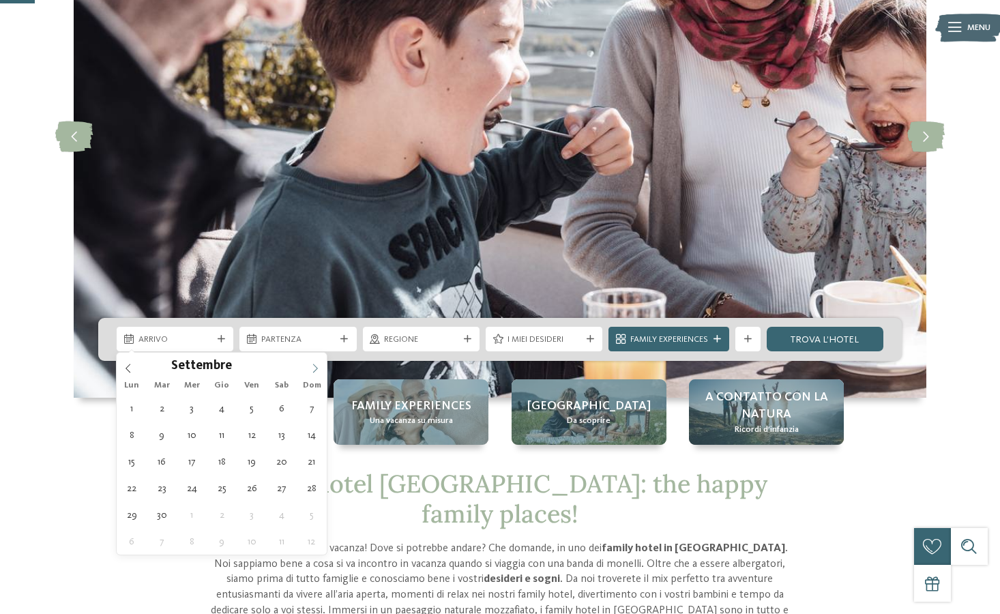
click at [314, 374] on span at bounding box center [315, 364] width 23 height 23
type div "29.09.2025"
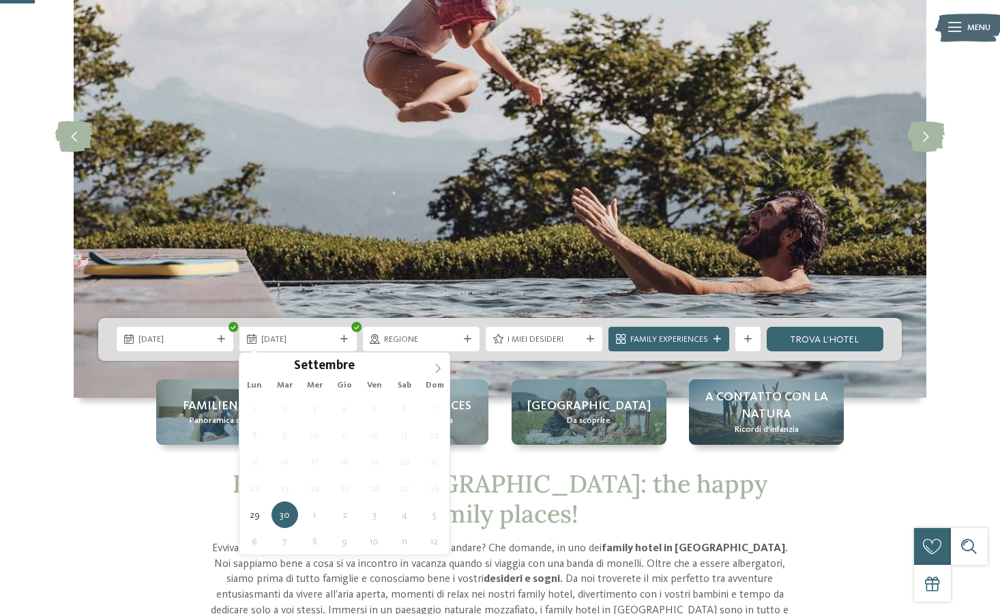
click at [432, 368] on span at bounding box center [437, 364] width 23 height 23
type div "02.10.2025"
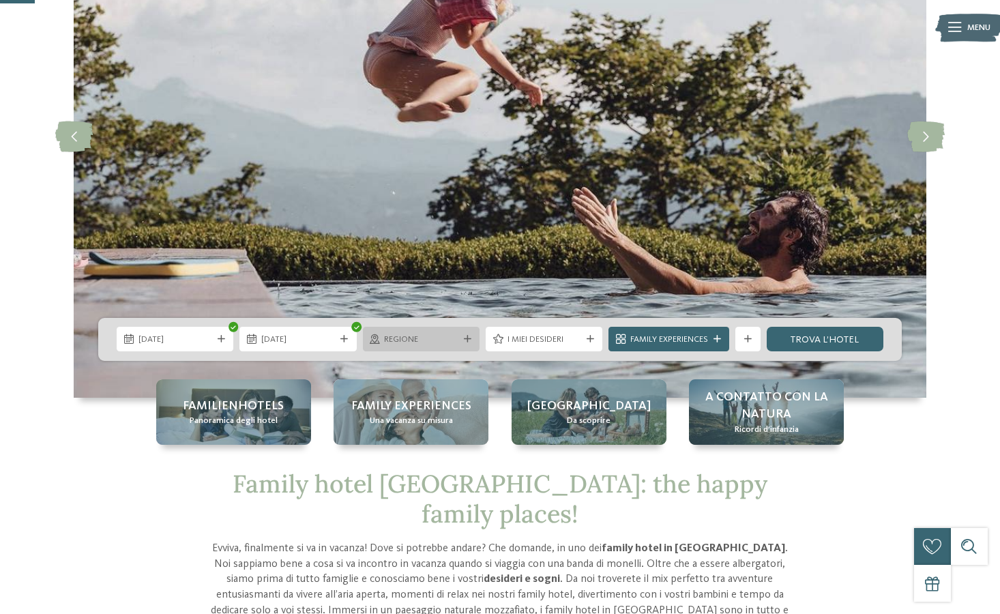
click at [419, 341] on span "Regione" at bounding box center [421, 340] width 74 height 12
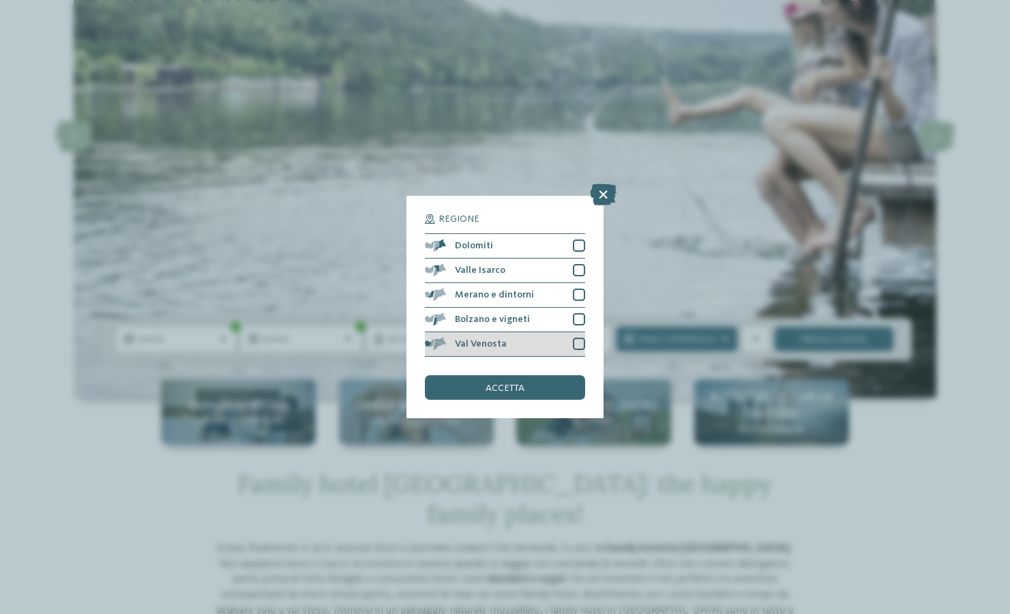
click at [552, 346] on div "Val Venosta" at bounding box center [505, 344] width 160 height 25
click at [562, 316] on div "Bolzano e vigneti" at bounding box center [505, 320] width 160 height 25
click at [567, 308] on div "Bolzano e vigneti" at bounding box center [505, 320] width 160 height 25
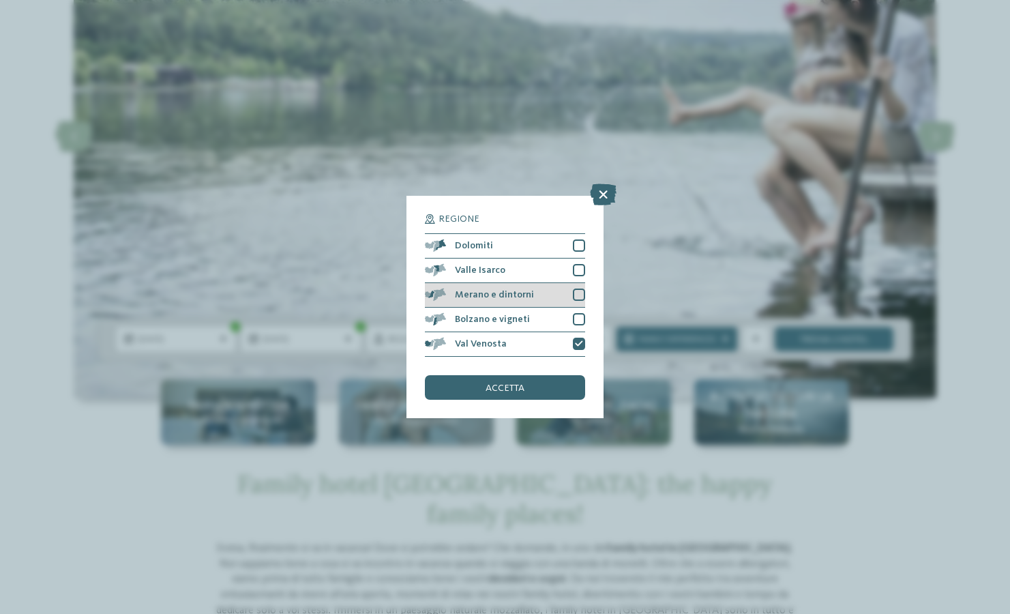
click at [569, 302] on div "Merano e dintorni" at bounding box center [505, 295] width 160 height 25
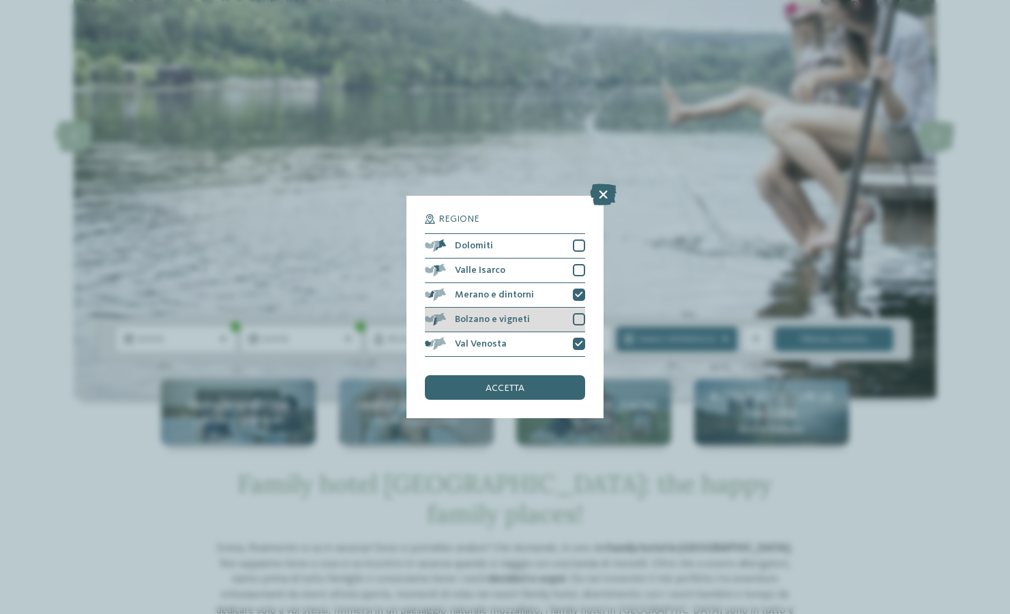
click at [565, 316] on div "Bolzano e vigneti" at bounding box center [505, 320] width 160 height 25
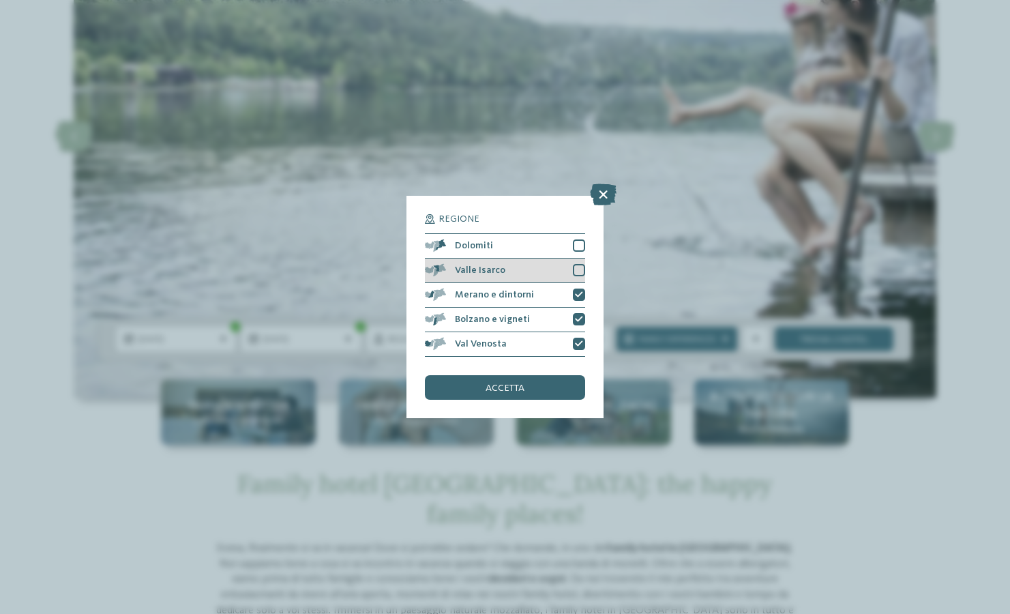
click at [572, 282] on div "Valle Isarco" at bounding box center [505, 270] width 160 height 25
click at [554, 381] on div "accetta" at bounding box center [505, 387] width 160 height 25
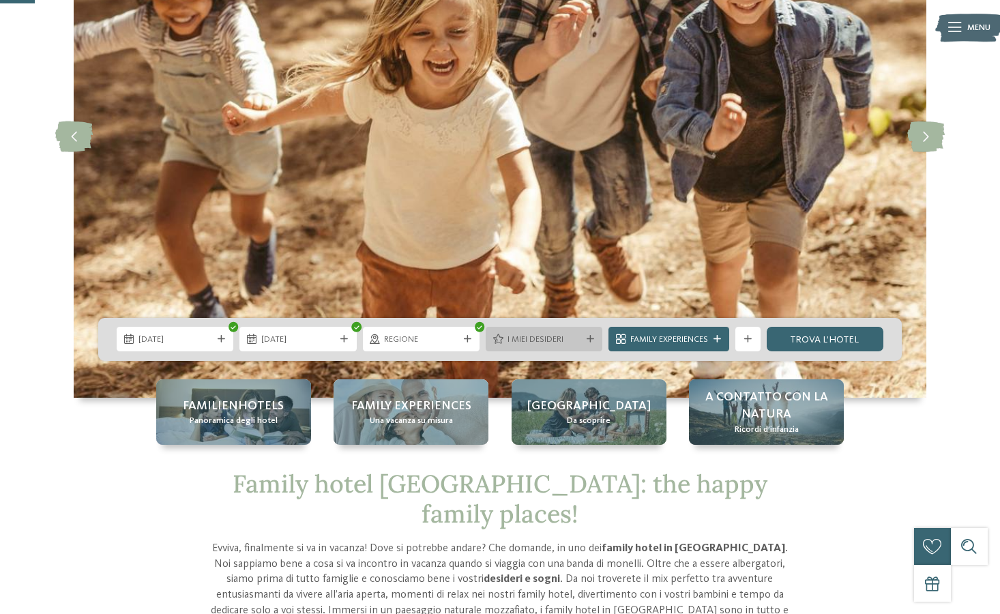
click at [593, 334] on div "I miei desideri" at bounding box center [544, 339] width 117 height 25
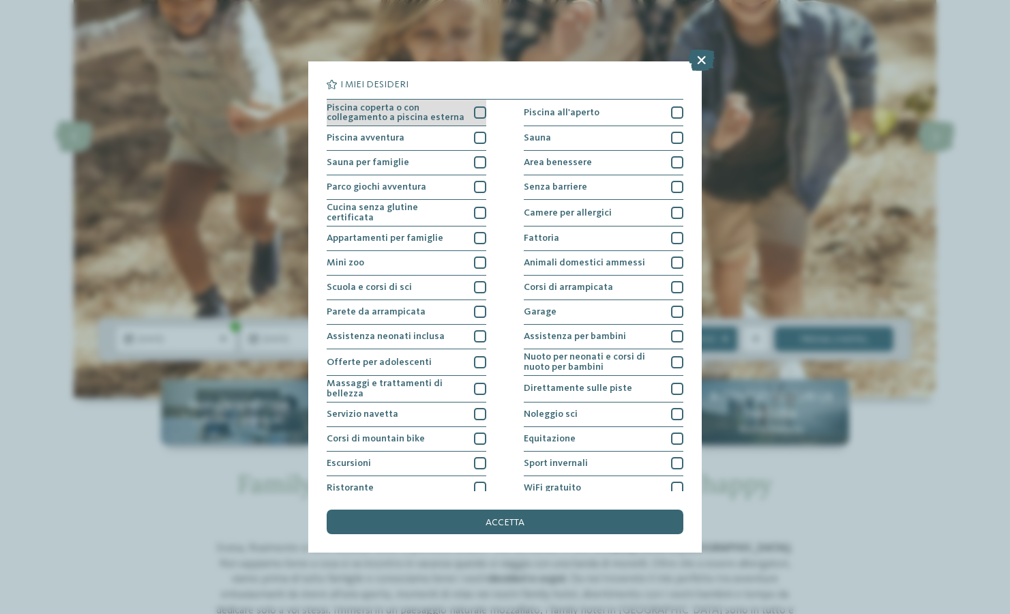
click at [451, 120] on span "Piscina coperta o con collegamento a piscina esterna" at bounding box center [396, 113] width 138 height 20
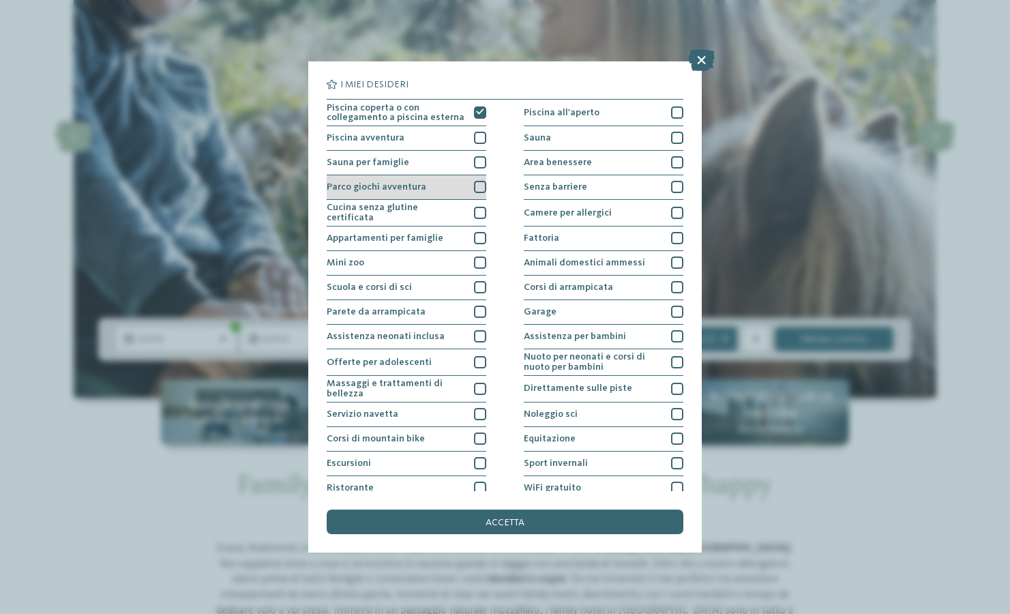
click at [442, 194] on div "Parco giochi avventura" at bounding box center [407, 187] width 160 height 25
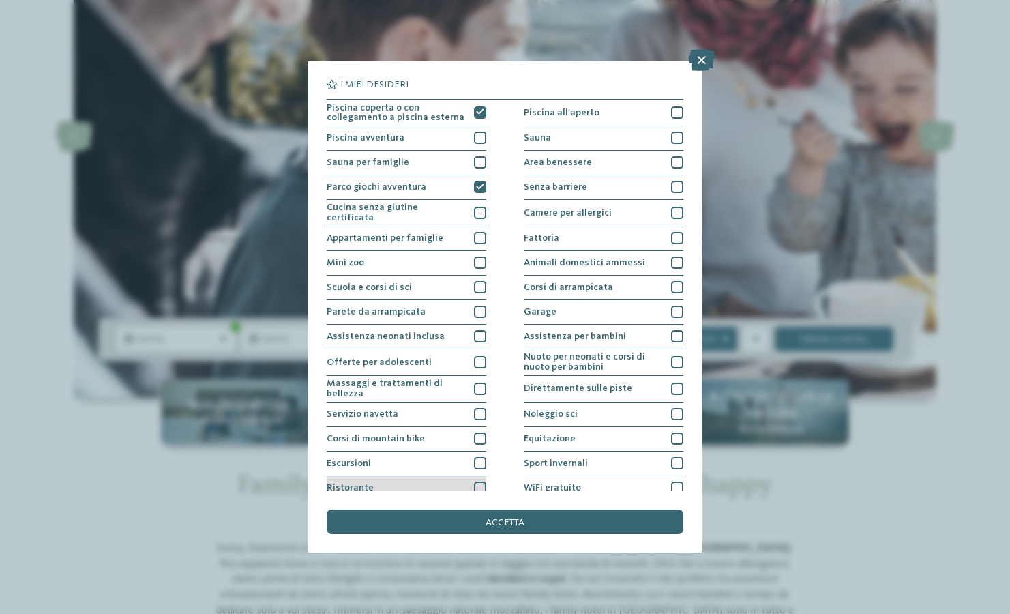
click at [424, 477] on div "Ristorante" at bounding box center [407, 488] width 160 height 25
click at [554, 123] on div "Piscina all'aperto" at bounding box center [604, 113] width 160 height 27
click at [546, 162] on span "Area benessere" at bounding box center [558, 163] width 68 height 10
click at [548, 227] on div "Fattoria" at bounding box center [604, 238] width 160 height 25
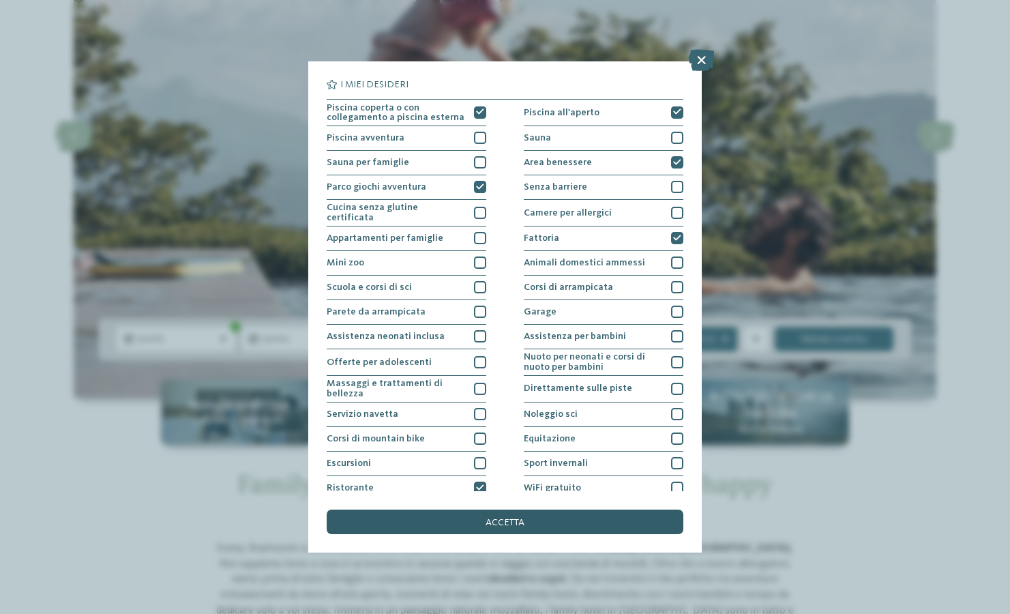
click at [533, 514] on div "accetta" at bounding box center [505, 521] width 356 height 25
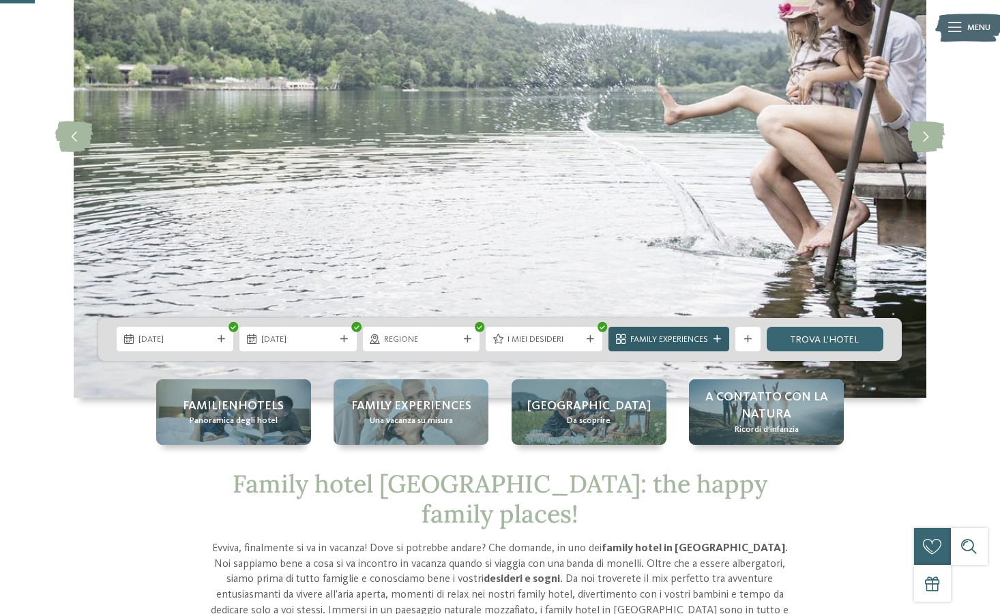
click at [713, 341] on icon at bounding box center [717, 340] width 8 height 8
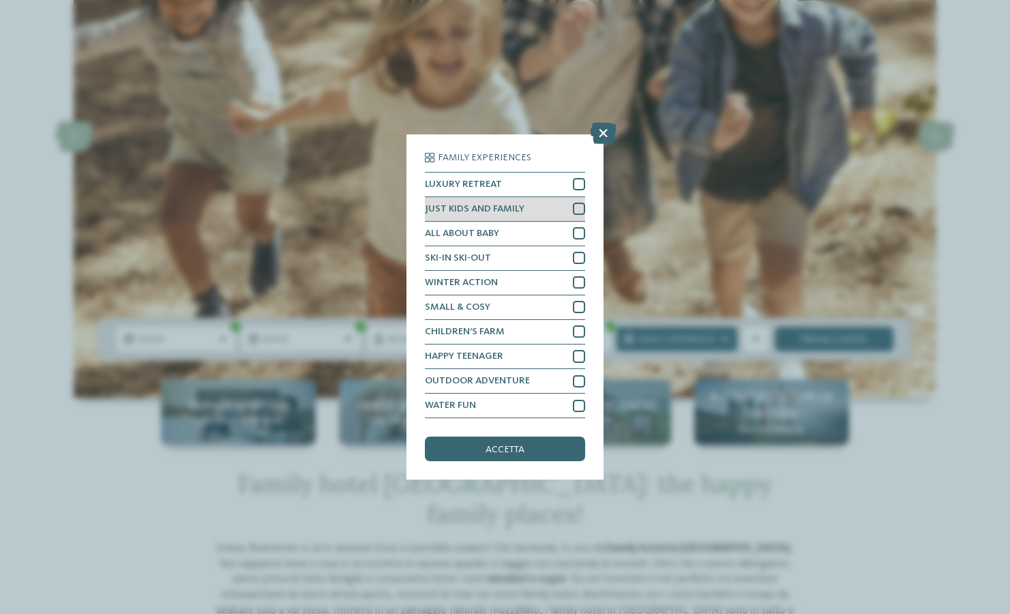
click at [552, 212] on div "JUST KIDS AND FAMILY" at bounding box center [505, 209] width 160 height 25
click at [499, 441] on div "accetta" at bounding box center [505, 449] width 160 height 25
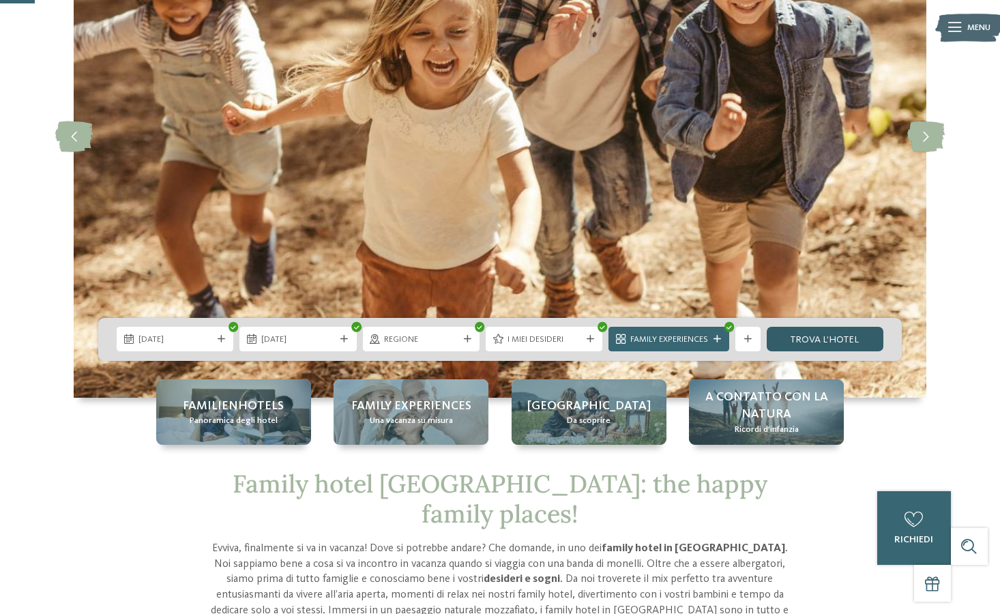
click at [808, 331] on link "trova l’hotel" at bounding box center [825, 339] width 117 height 25
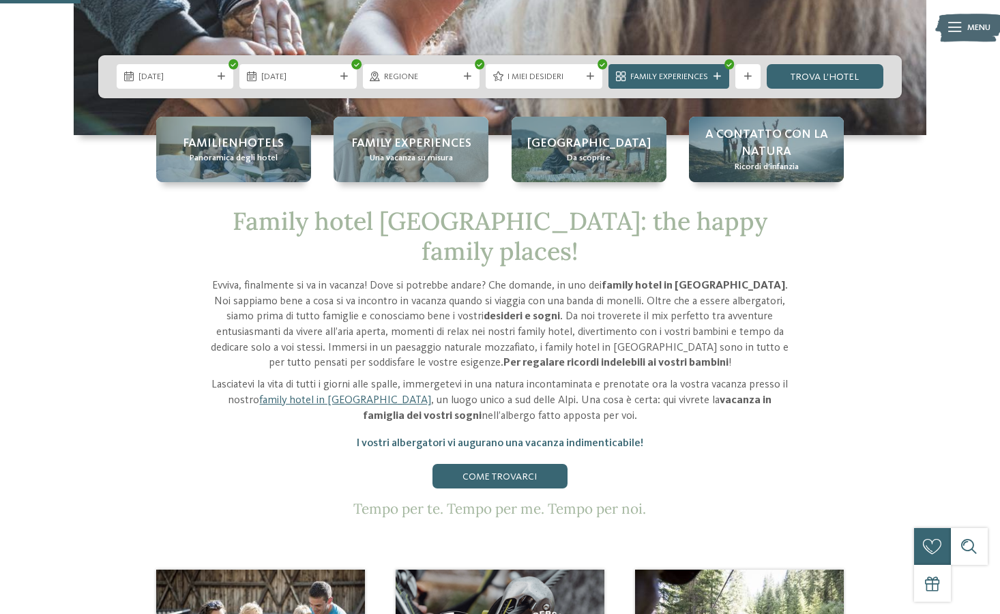
scroll to position [456, 0]
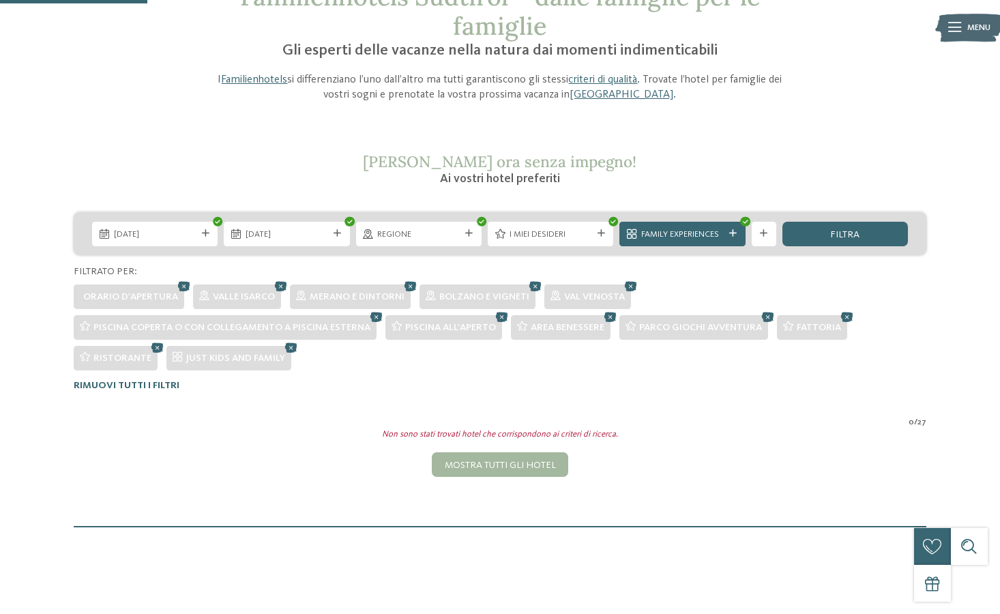
scroll to position [103, 0]
click at [675, 239] on span "Family Experiences" at bounding box center [682, 235] width 83 height 12
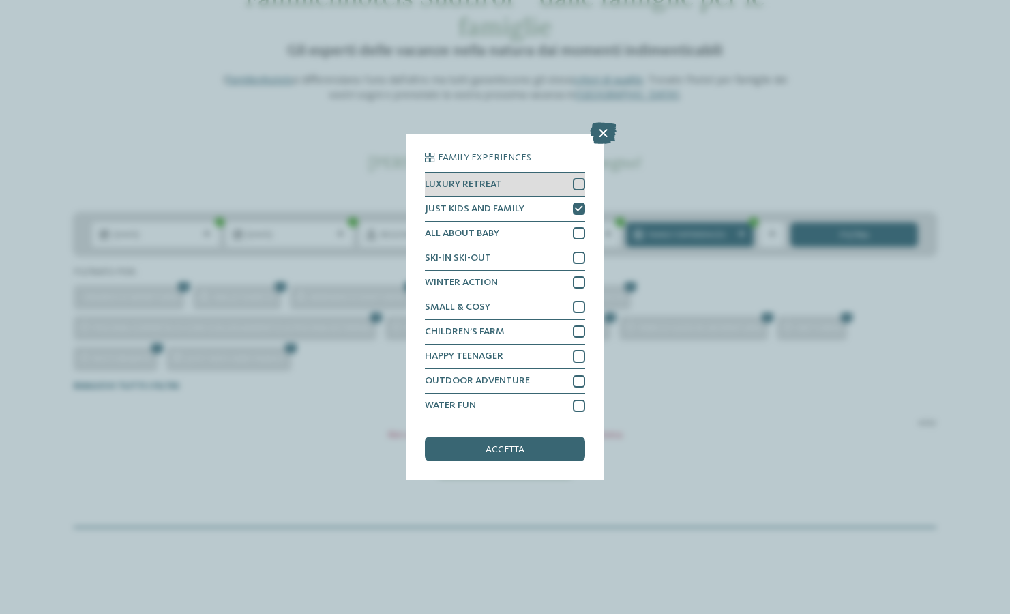
click at [583, 186] on div at bounding box center [579, 184] width 12 height 12
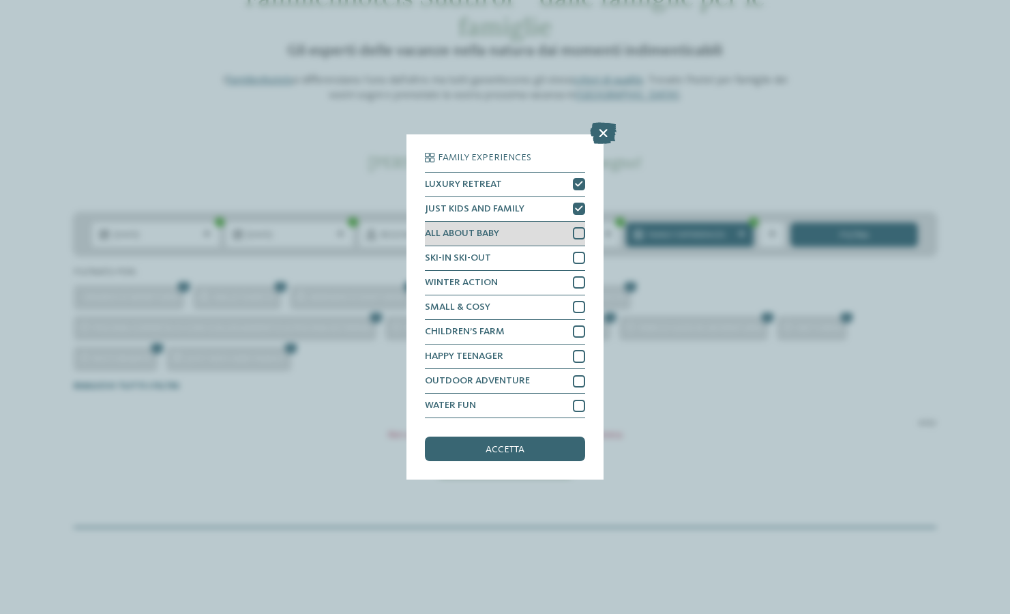
click at [577, 229] on div at bounding box center [579, 233] width 12 height 12
click at [580, 252] on div at bounding box center [579, 258] width 12 height 12
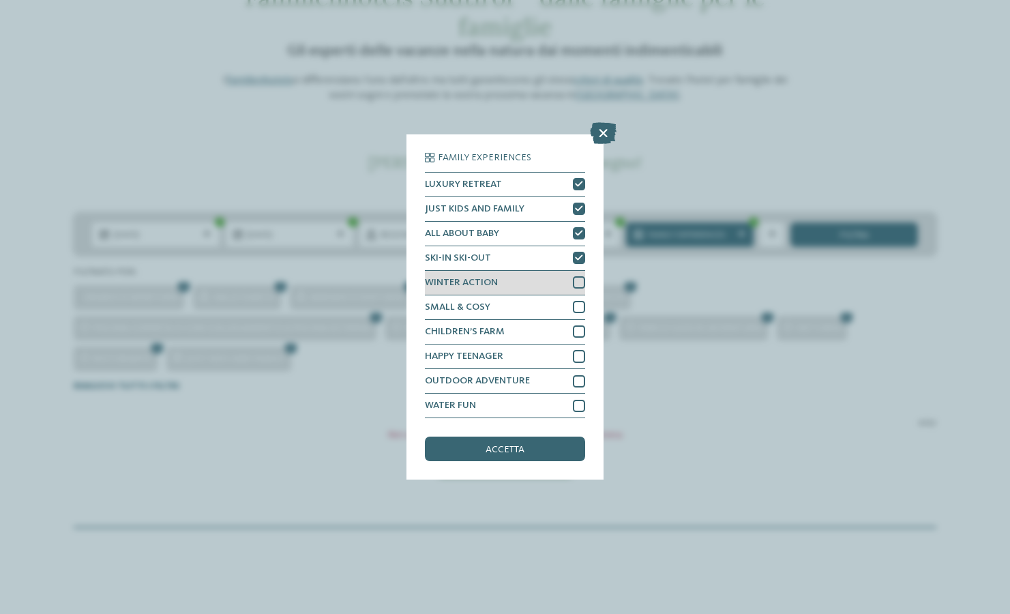
click at [581, 280] on div at bounding box center [579, 282] width 12 height 12
click at [580, 310] on div at bounding box center [579, 307] width 12 height 12
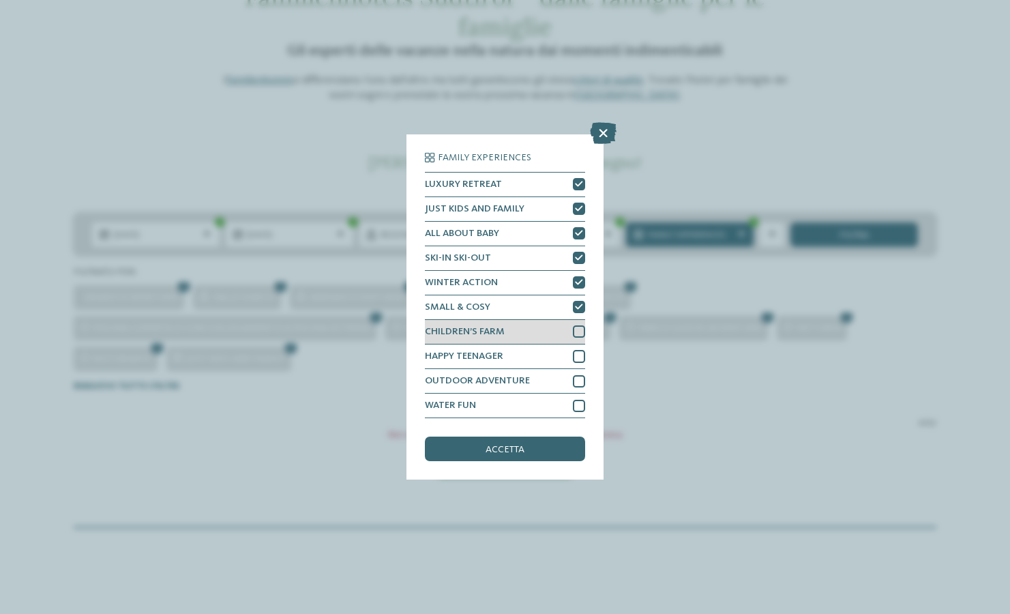
click at [583, 331] on div at bounding box center [579, 331] width 12 height 12
click at [579, 347] on div "HAPPY TEENAGER" at bounding box center [505, 356] width 160 height 25
click at [580, 389] on div "OUTDOOR ADVENTURE" at bounding box center [505, 381] width 160 height 25
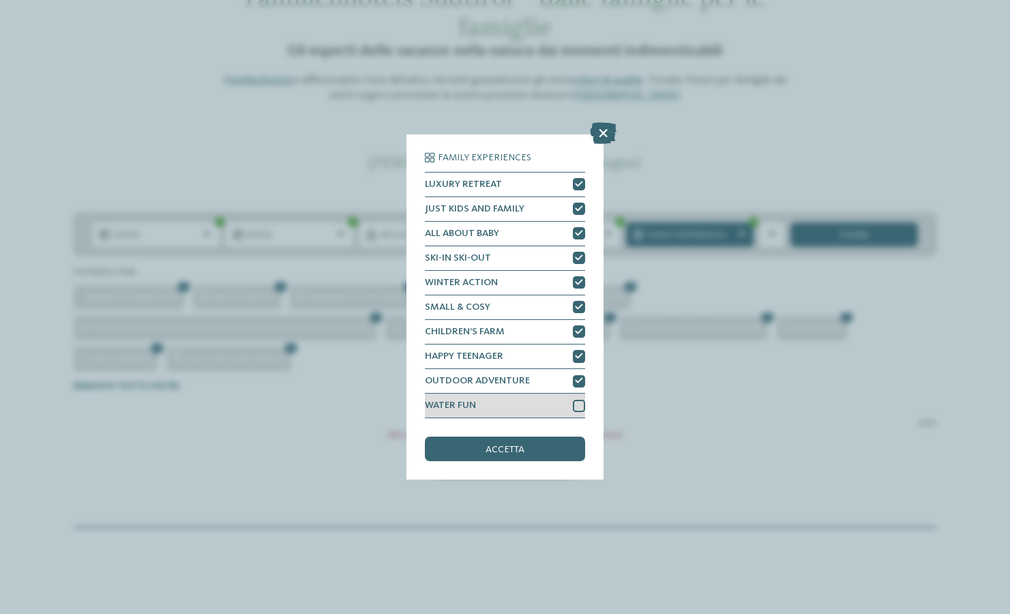
click at [582, 409] on div at bounding box center [579, 406] width 12 height 12
click at [545, 457] on div "accetta" at bounding box center [505, 449] width 160 height 25
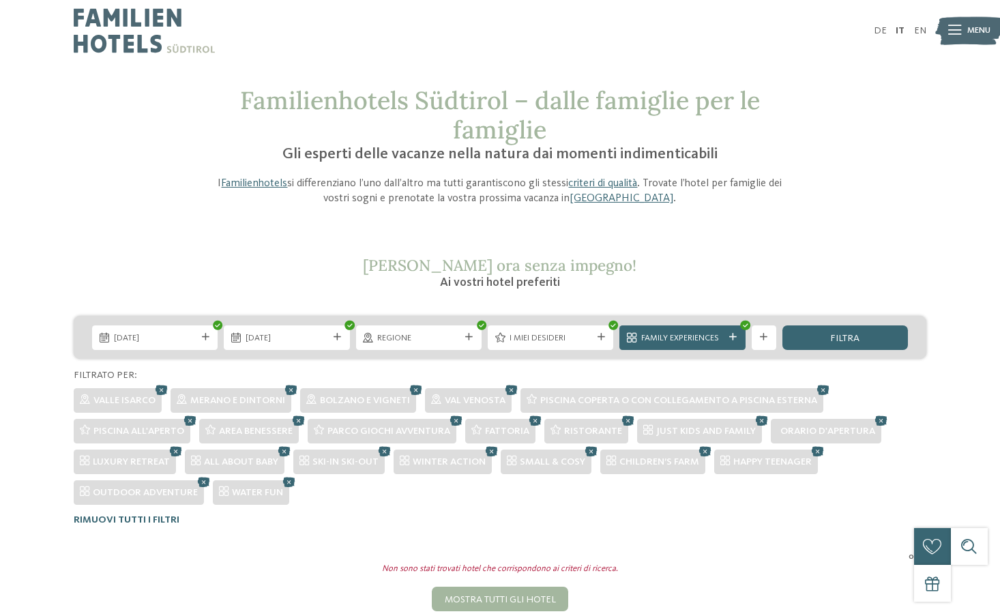
scroll to position [49, 0]
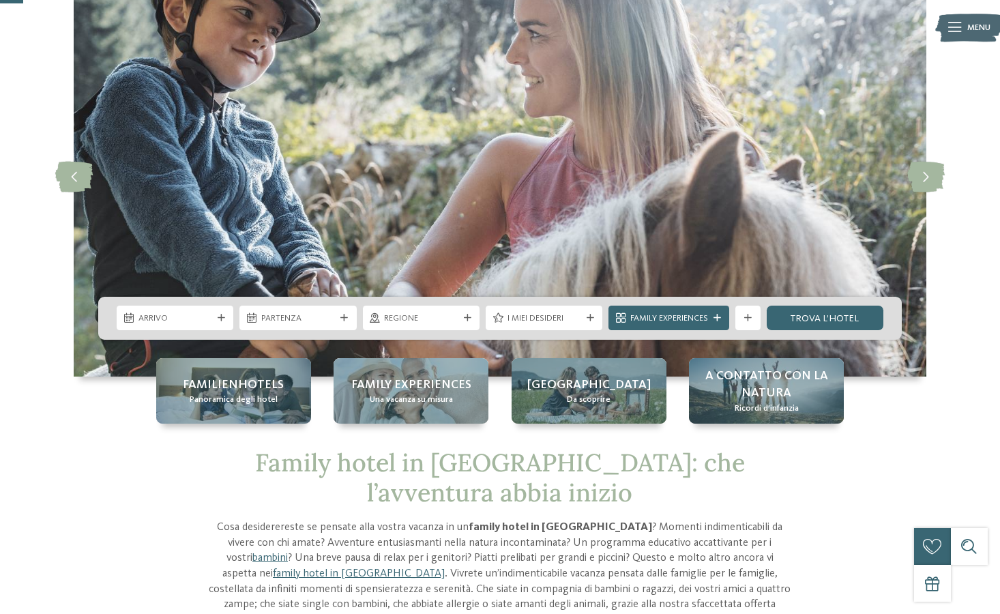
scroll to position [83, 0]
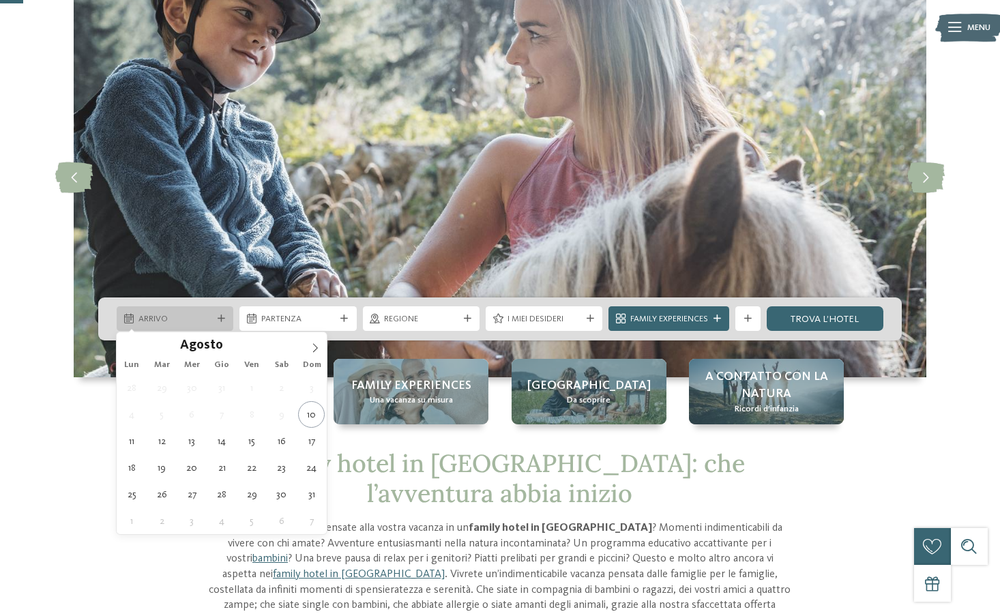
click at [218, 321] on icon at bounding box center [222, 319] width 8 height 8
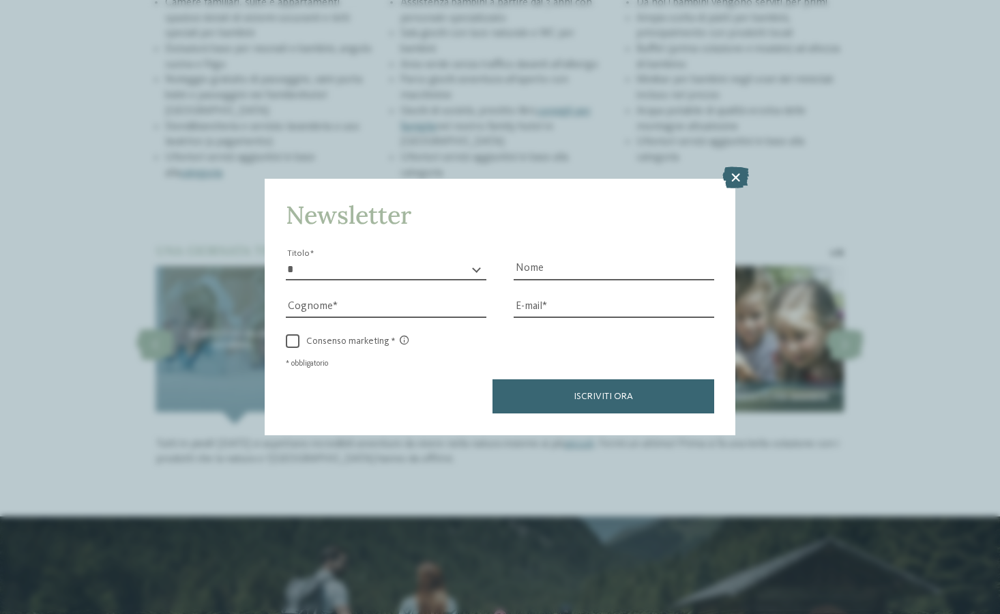
scroll to position [1762, 0]
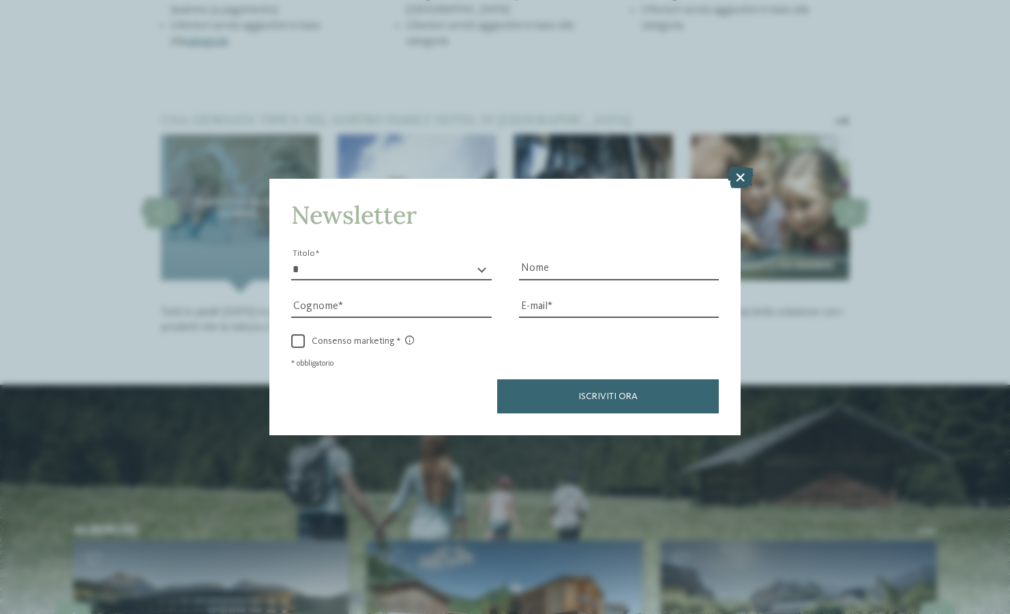
click at [730, 179] on icon at bounding box center [740, 178] width 27 height 22
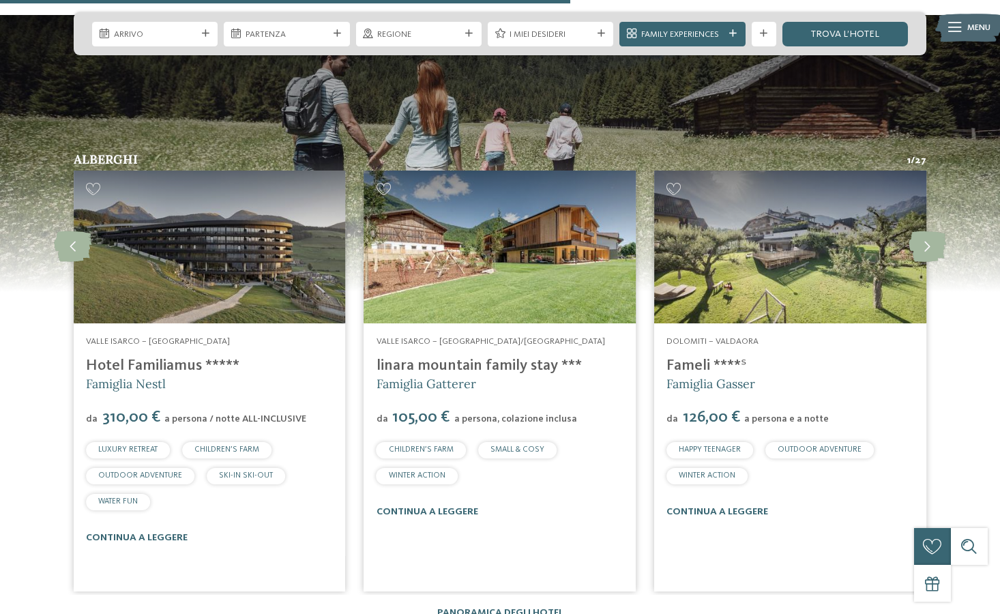
scroll to position [2135, 0]
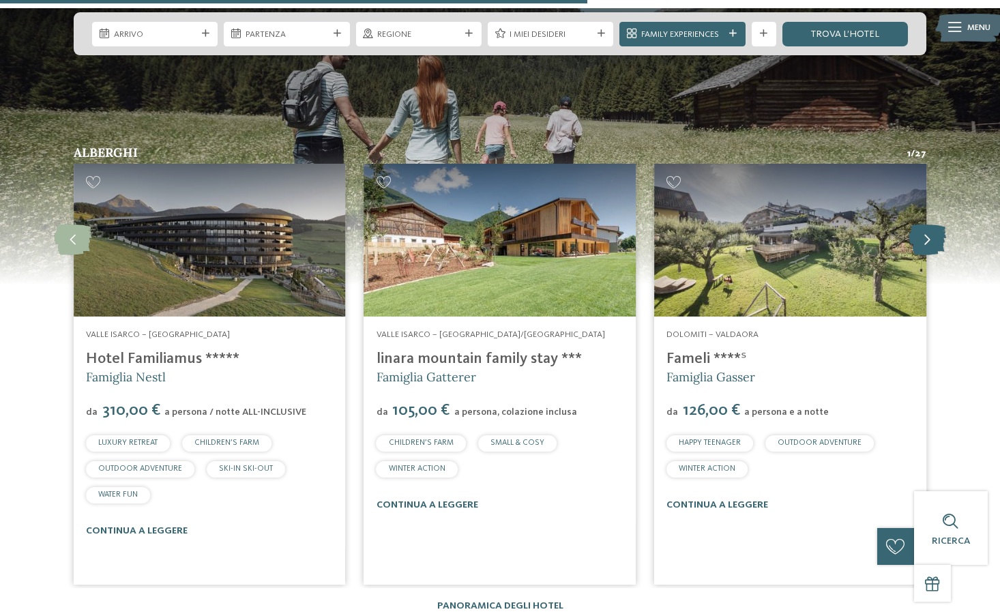
click at [930, 247] on icon at bounding box center [927, 239] width 38 height 31
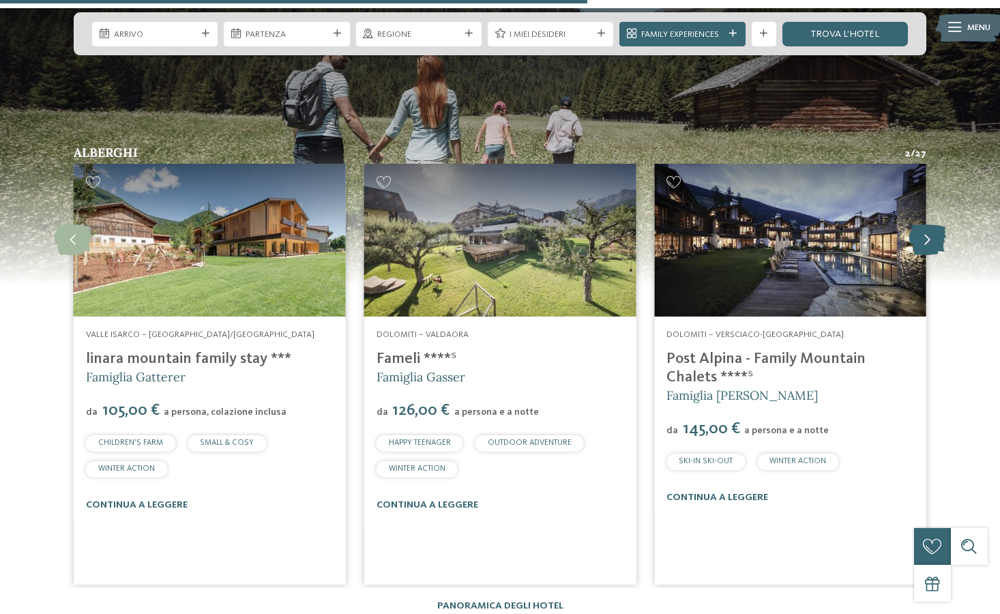
click at [930, 246] on icon at bounding box center [927, 239] width 38 height 31
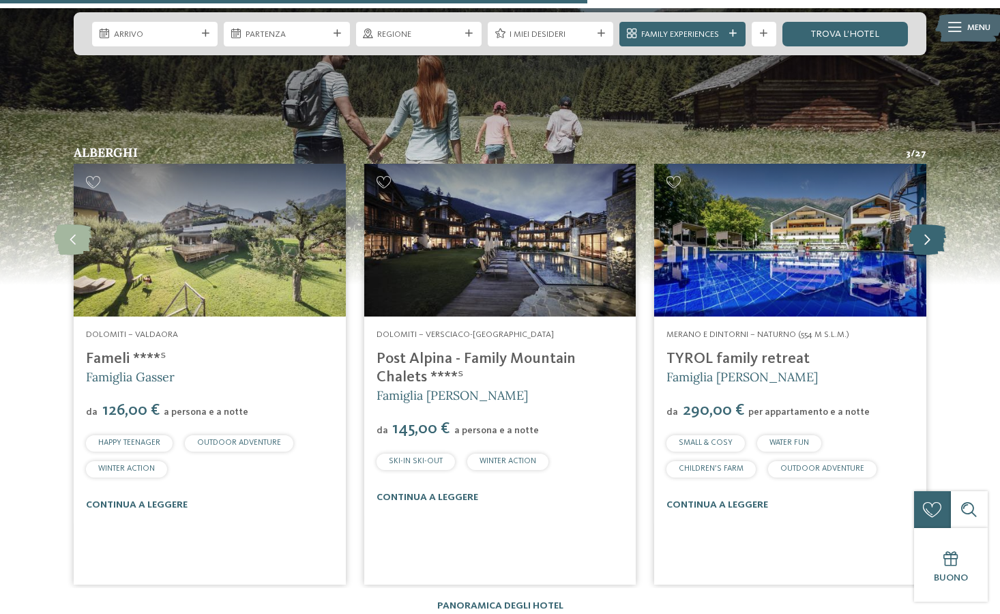
click at [930, 246] on icon at bounding box center [927, 239] width 38 height 31
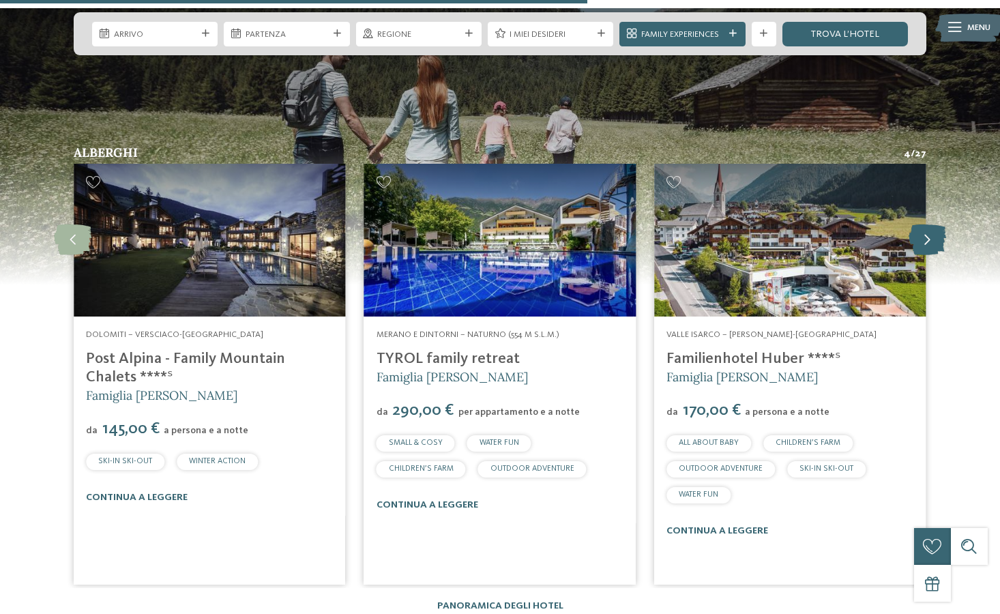
click at [932, 246] on icon at bounding box center [927, 239] width 38 height 31
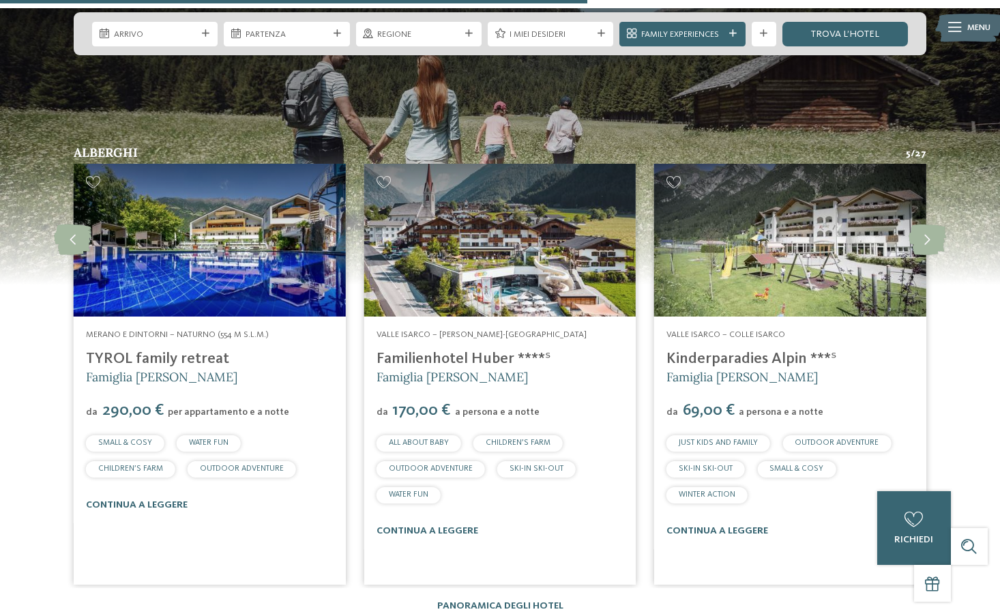
click at [793, 271] on img at bounding box center [790, 240] width 272 height 153
click at [918, 237] on icon at bounding box center [927, 239] width 38 height 31
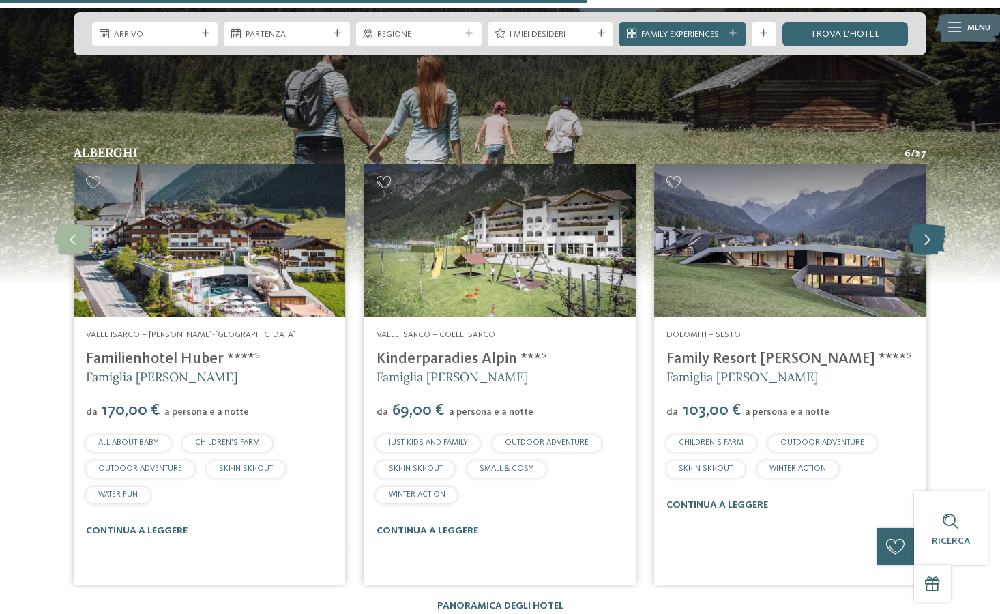
click at [918, 237] on icon at bounding box center [927, 239] width 38 height 31
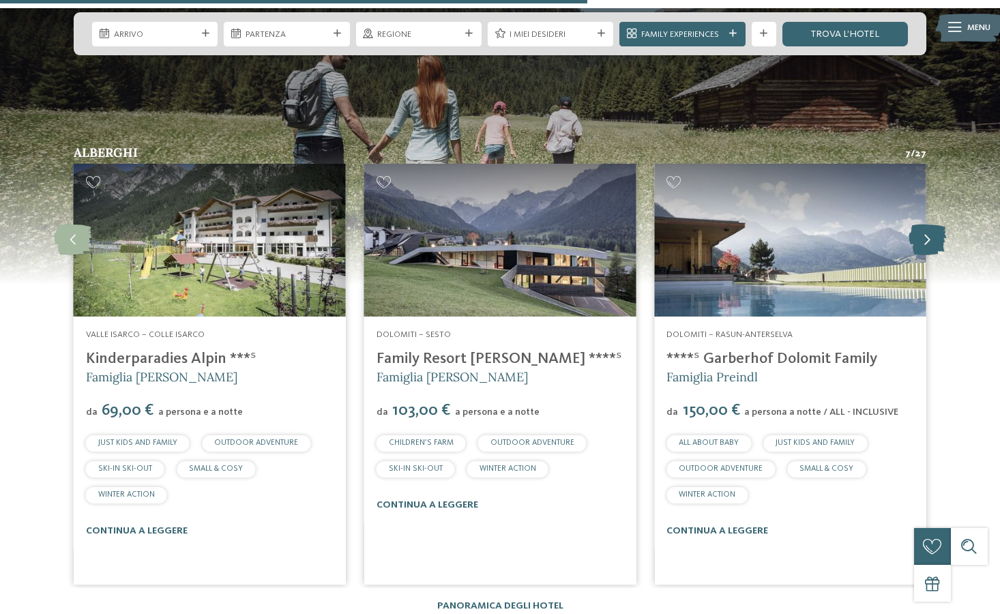
click at [918, 237] on icon at bounding box center [927, 239] width 38 height 31
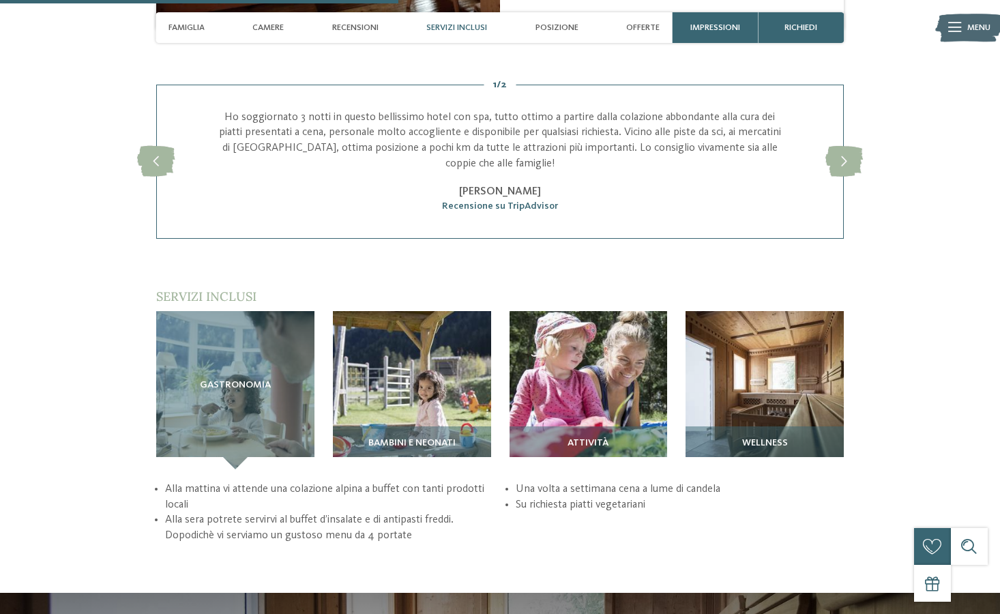
scroll to position [1557, 0]
